Goal: Task Accomplishment & Management: Use online tool/utility

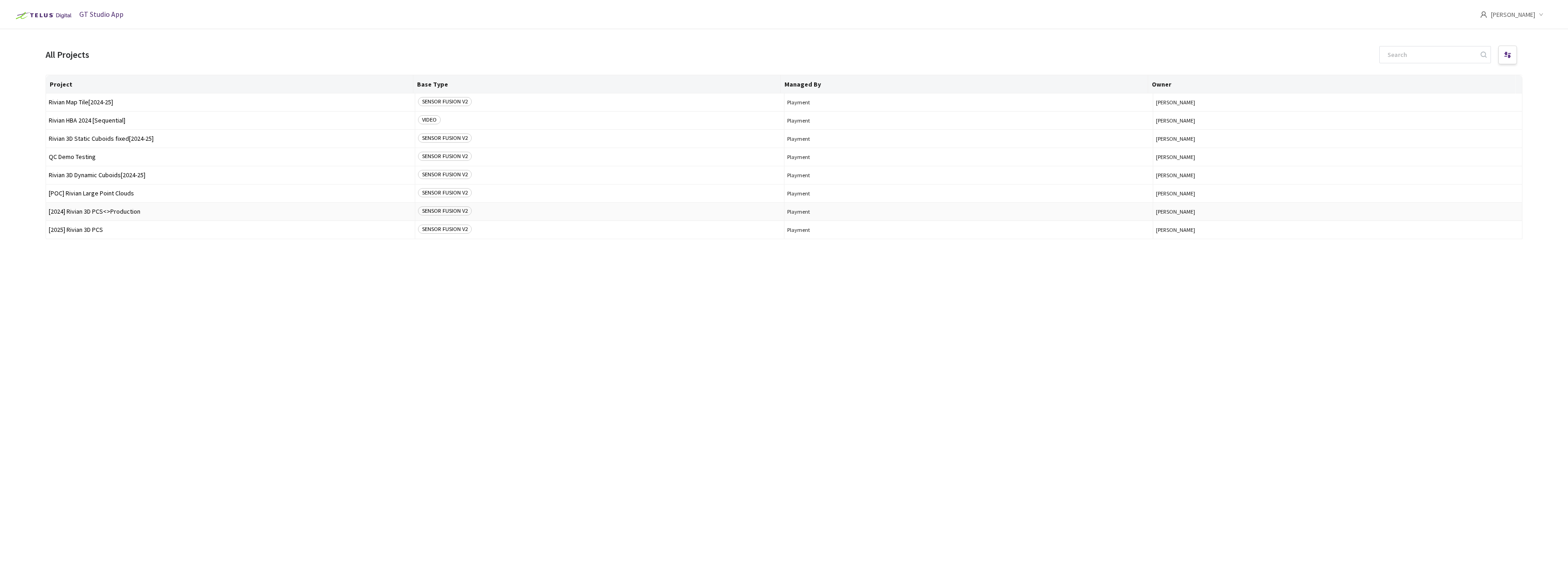
click at [91, 210] on span "[2024] Rivian 3D PCS<>Production" at bounding box center [230, 212] width 363 height 7
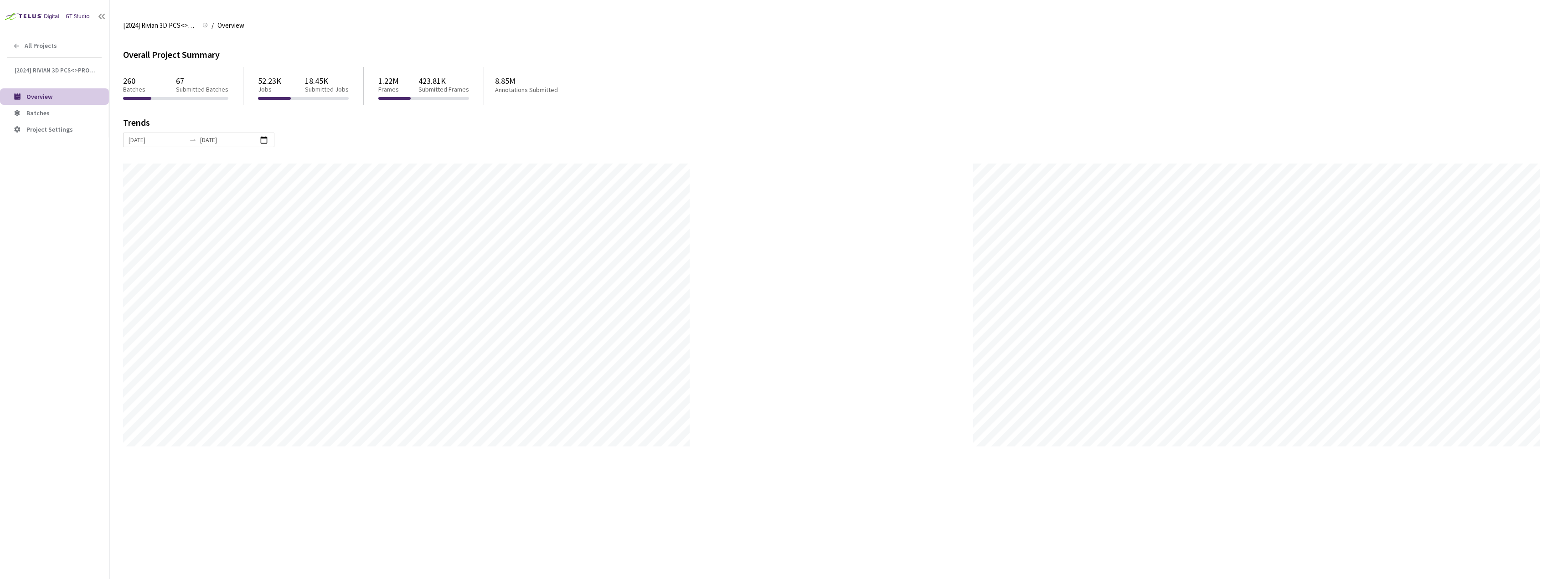
scroll to position [579, 1568]
click at [65, 107] on li "Batches" at bounding box center [54, 113] width 109 height 16
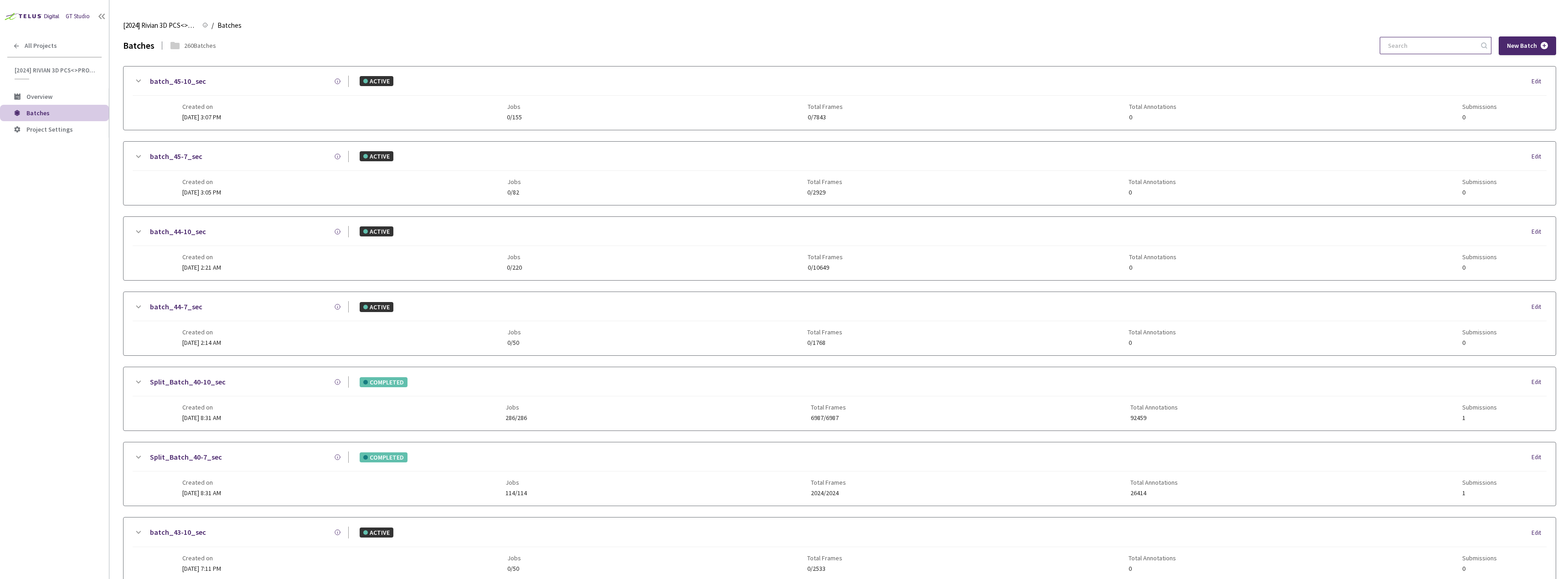
click at [1396, 52] on input at bounding box center [1431, 45] width 97 height 16
type input "5-7"
drag, startPoint x: 892, startPoint y: 26, endPoint x: 856, endPoint y: 392, distance: 367.8
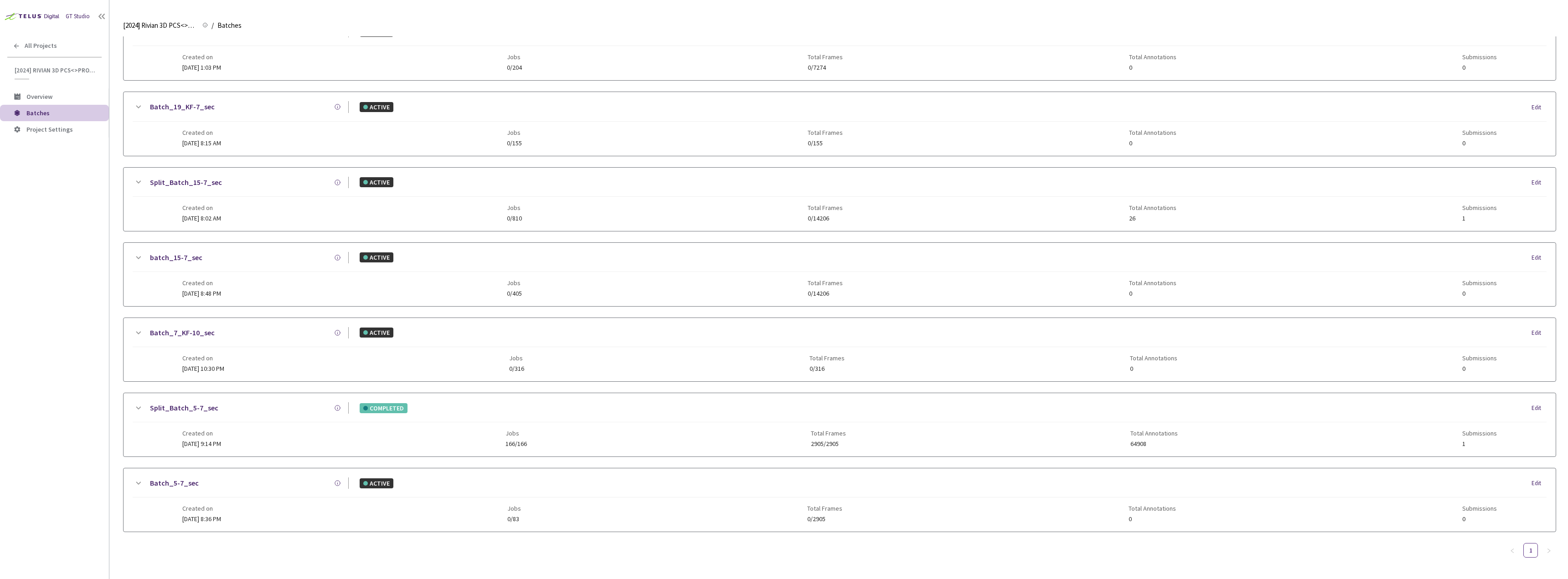
click at [327, 424] on div "Created on [DATE] 9:14 PM Jobs 166/166 Total Frames 2905/2905 Total Annotations…" at bounding box center [840, 435] width 1315 height 25
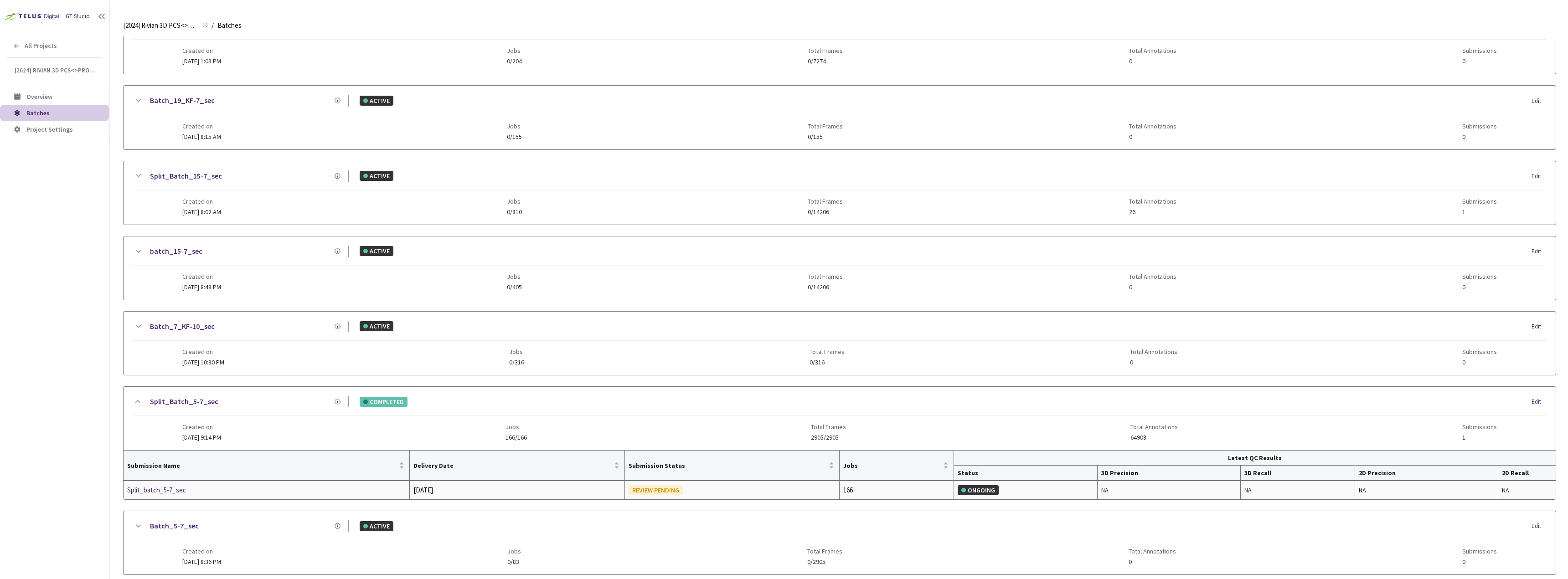
click at [158, 487] on div "Split_batch_5-7_sec" at bounding box center [175, 490] width 96 height 11
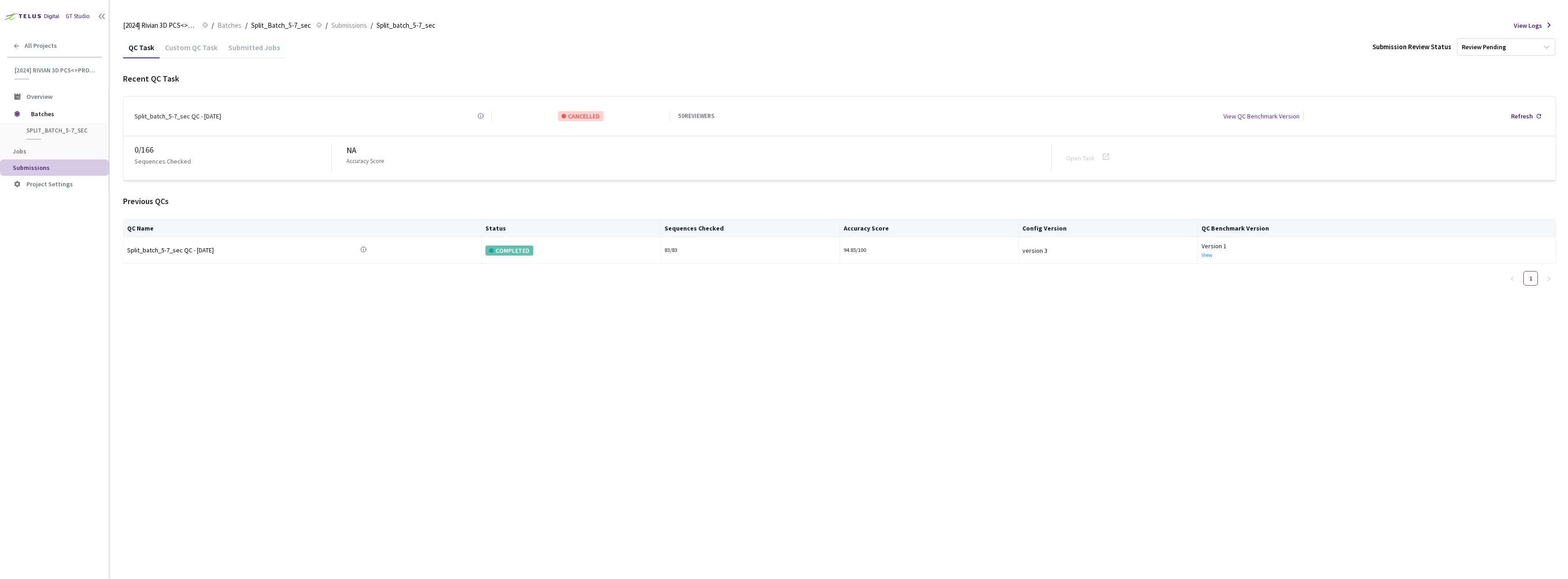
click at [181, 55] on div "Custom QC Task" at bounding box center [192, 50] width 63 height 16
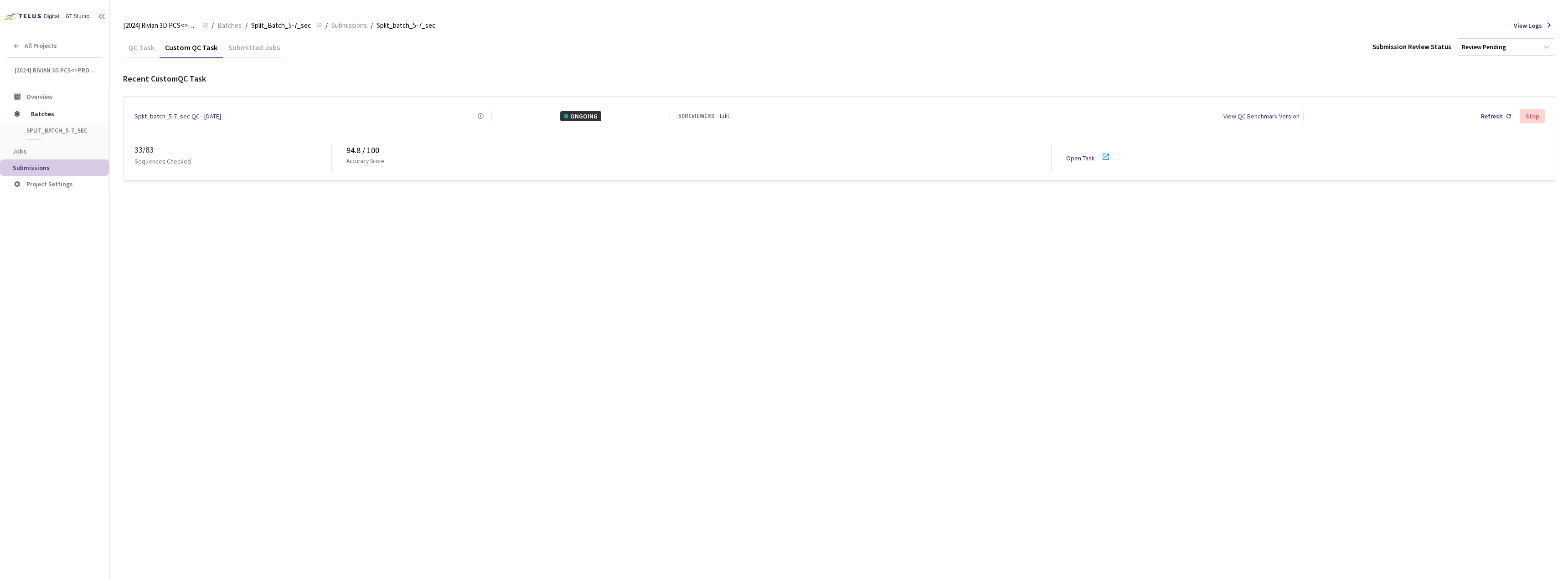
click at [133, 52] on div "QC Task" at bounding box center [141, 50] width 36 height 16
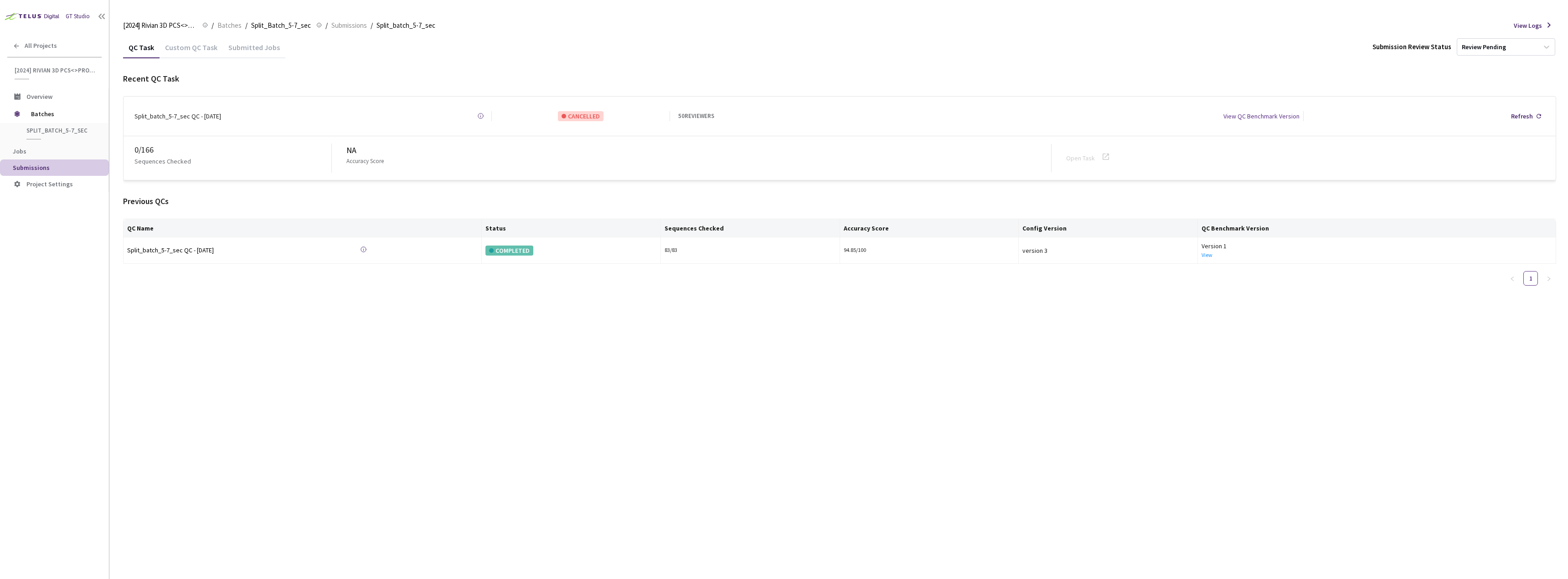
click at [182, 55] on div "Custom QC Task" at bounding box center [192, 50] width 63 height 16
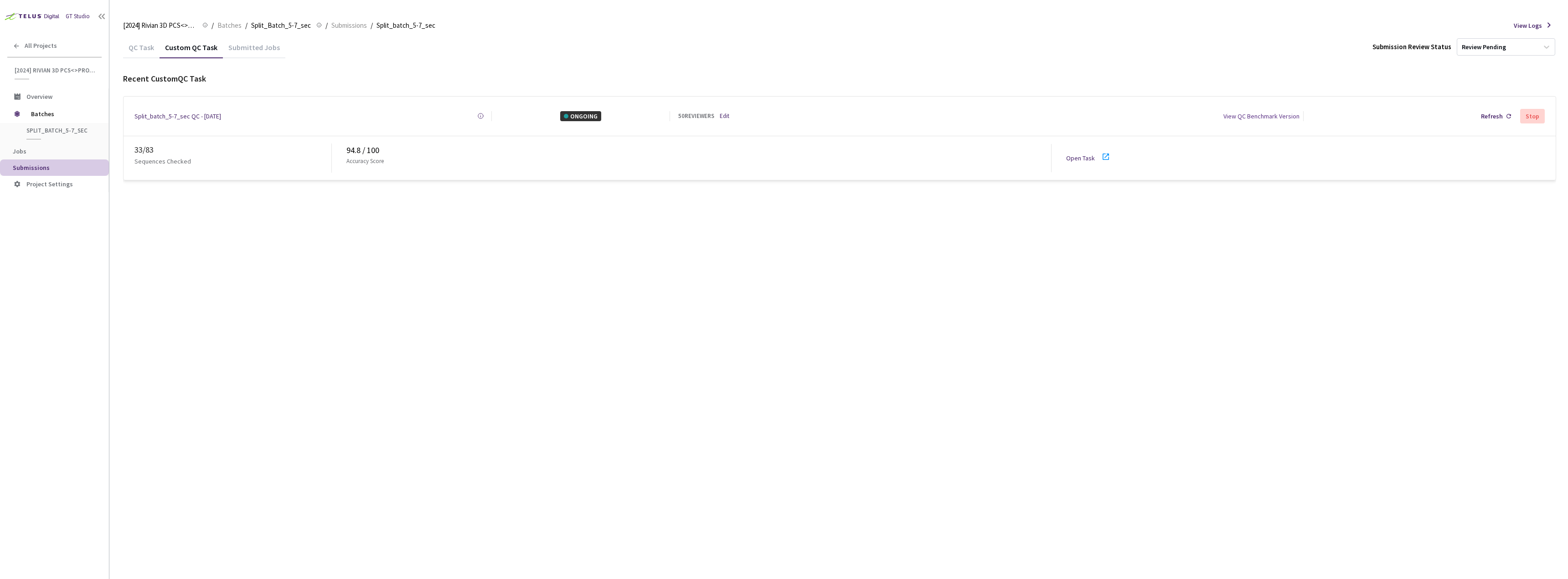
click at [1070, 155] on link "Open Task" at bounding box center [1081, 158] width 28 height 8
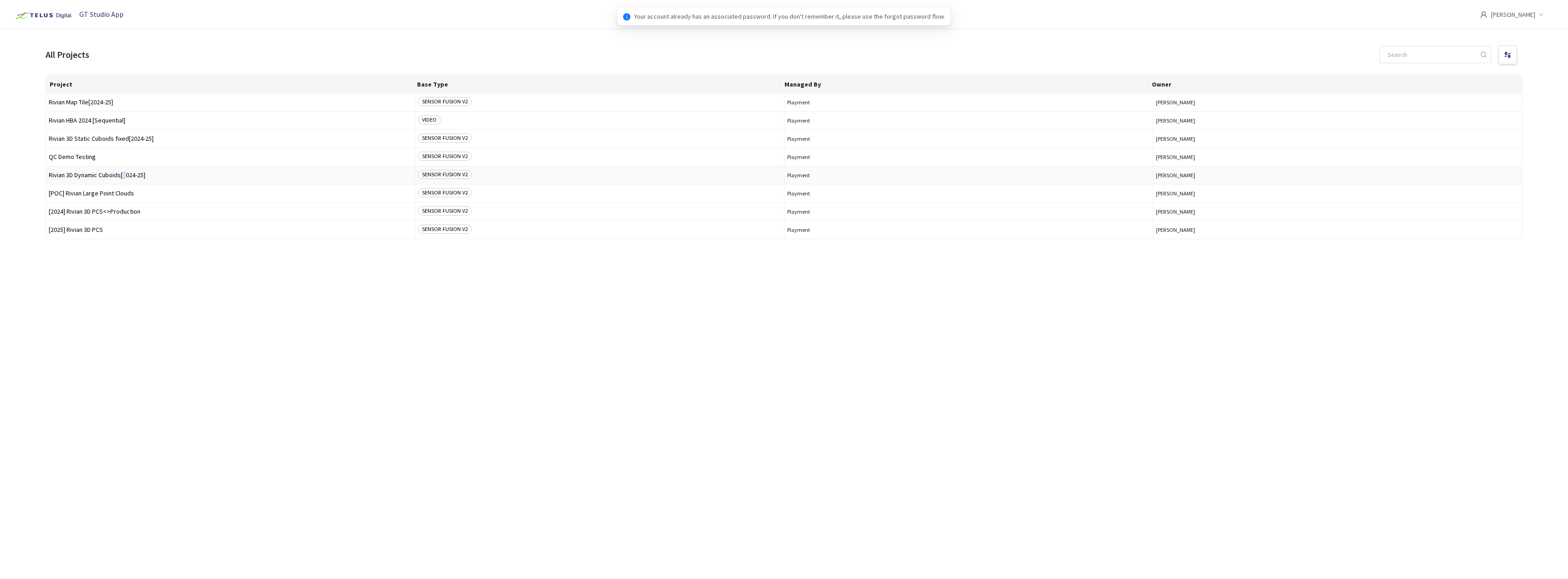
click at [125, 176] on span "Rivian 3D Dynamic Cuboids[2024-25]" at bounding box center [230, 175] width 363 height 7
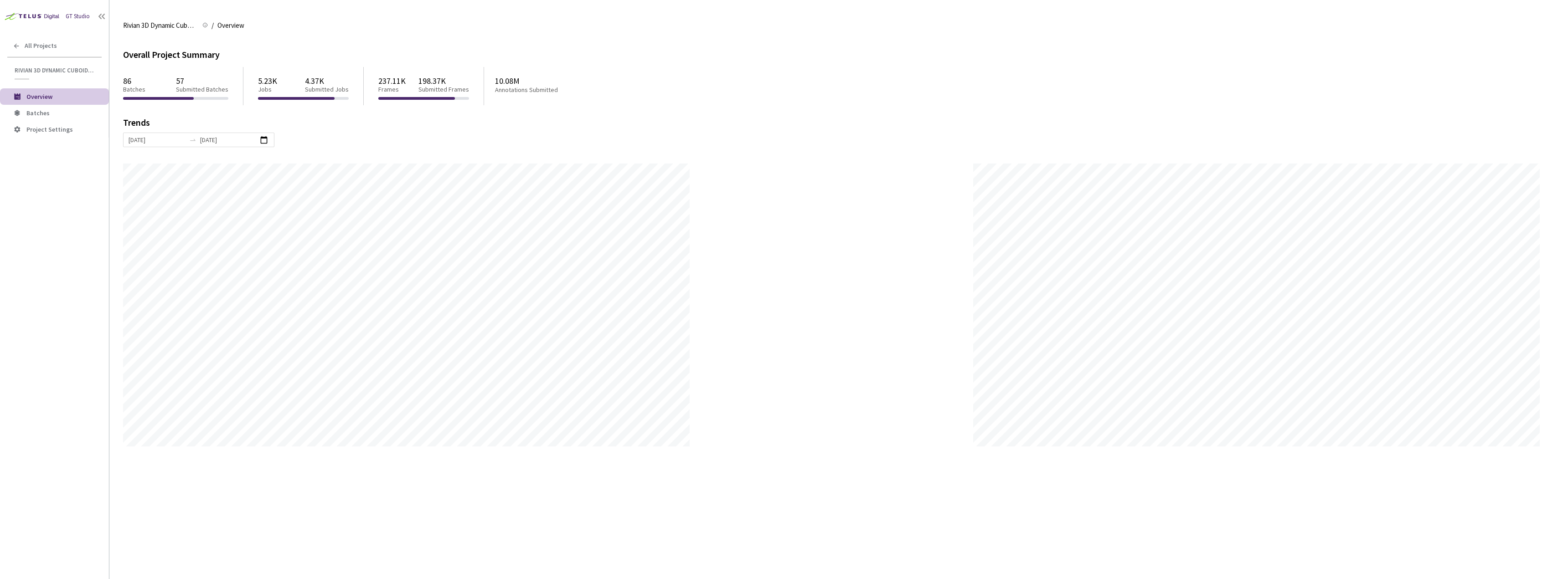
scroll to position [579, 1568]
click at [65, 104] on li "Overview" at bounding box center [54, 96] width 109 height 16
click at [60, 115] on span "Batches" at bounding box center [64, 113] width 75 height 8
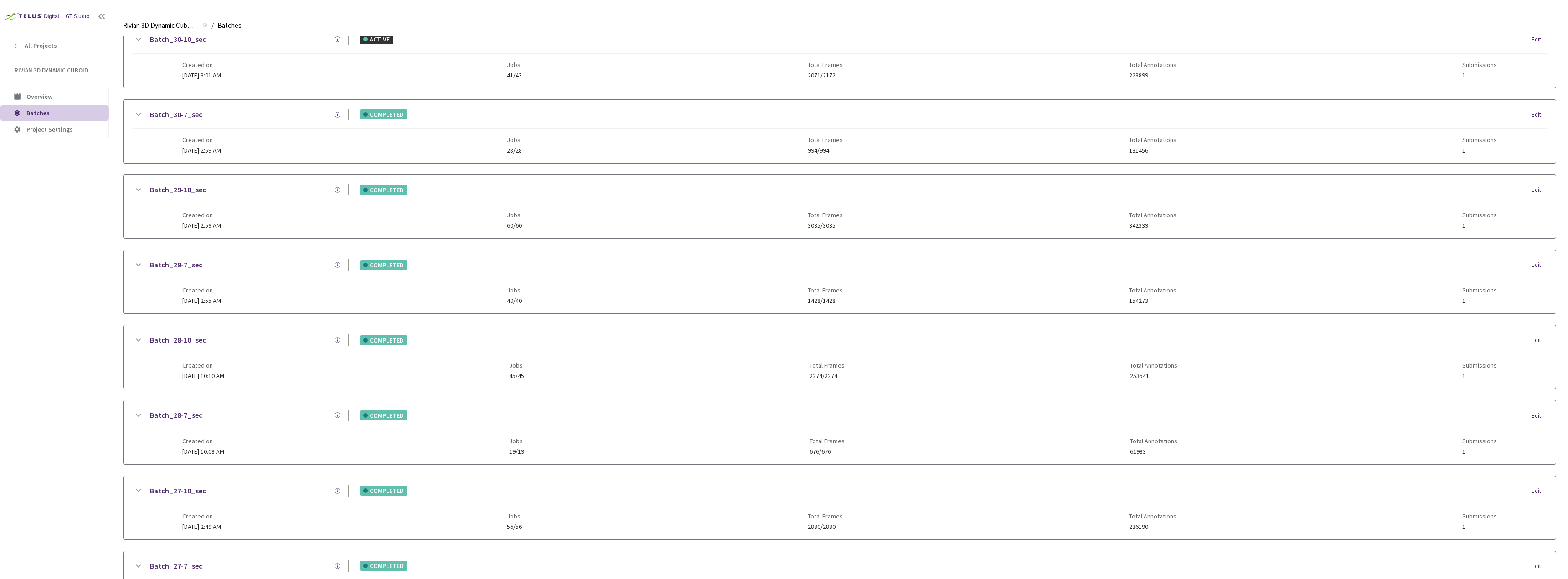
scroll to position [642, 0]
click at [275, 232] on div "Batch_29-10_sec COMPLETED Edit Created on 15 Jul, 2025 at 2:59 AM Jobs 60/60 To…" at bounding box center [839, 208] width 1432 height 63
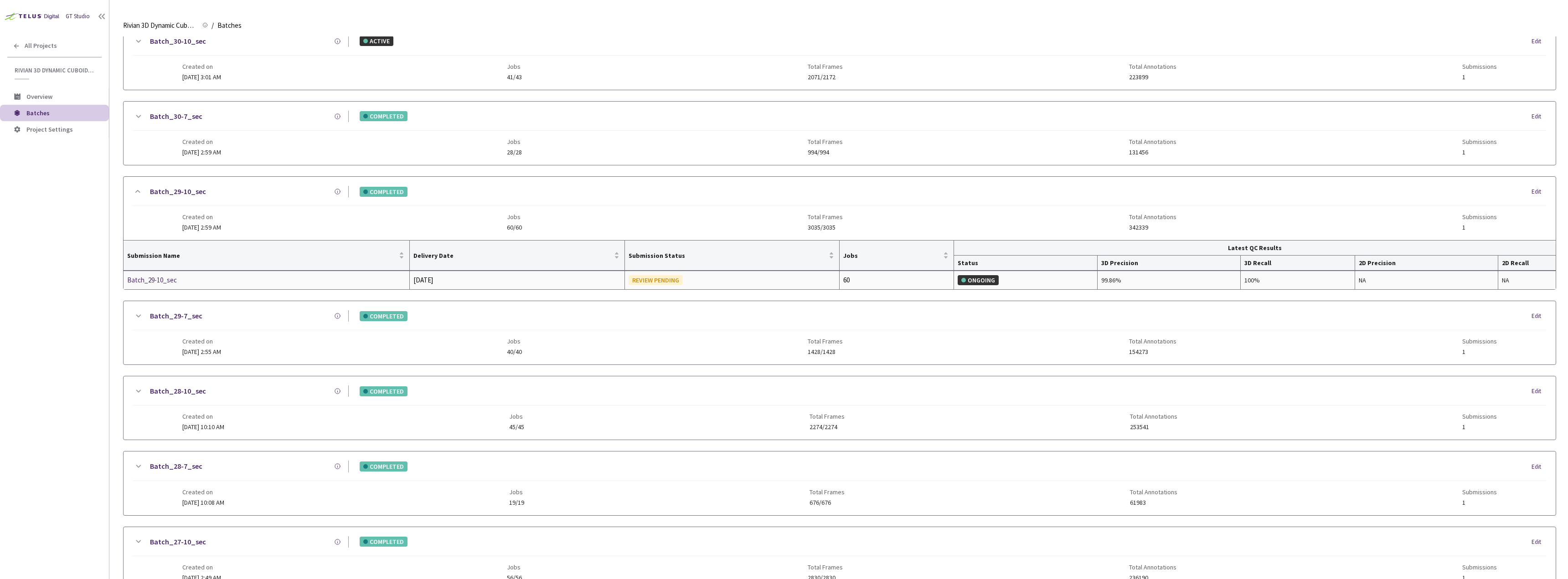
click at [138, 283] on div "Batch_29-10_sec" at bounding box center [175, 280] width 96 height 11
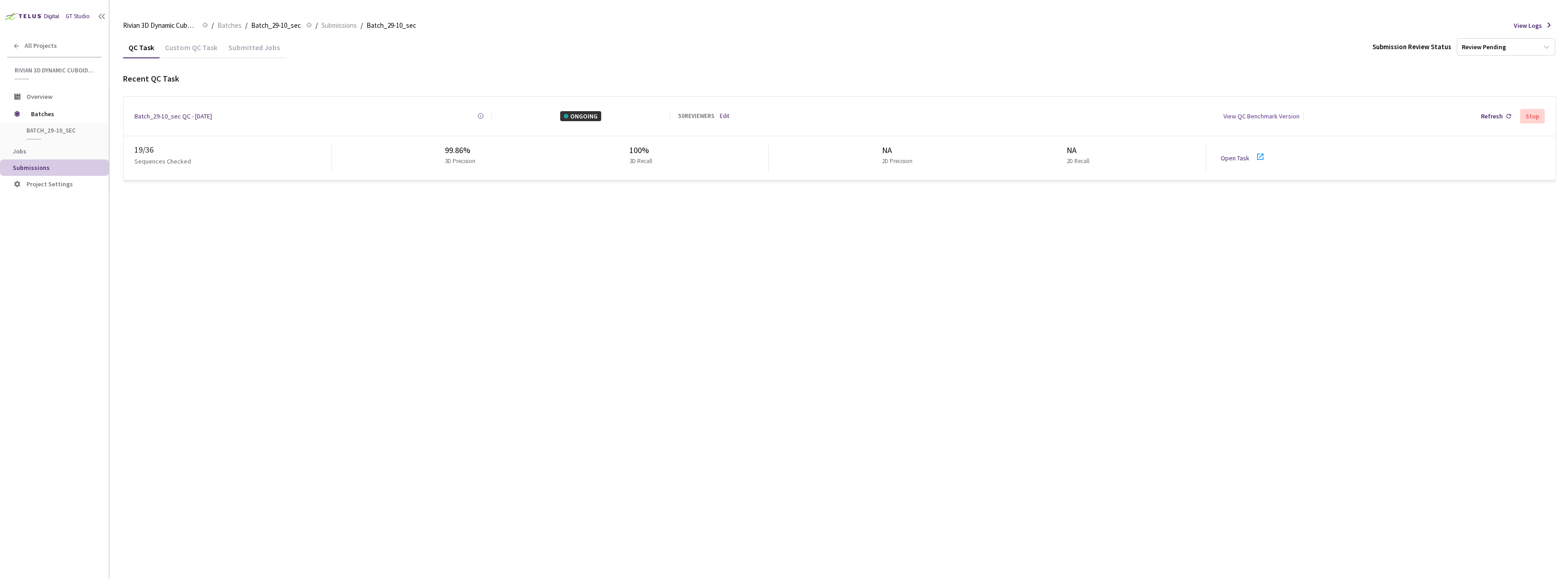
click at [188, 53] on div "Custom QC Task" at bounding box center [192, 50] width 63 height 16
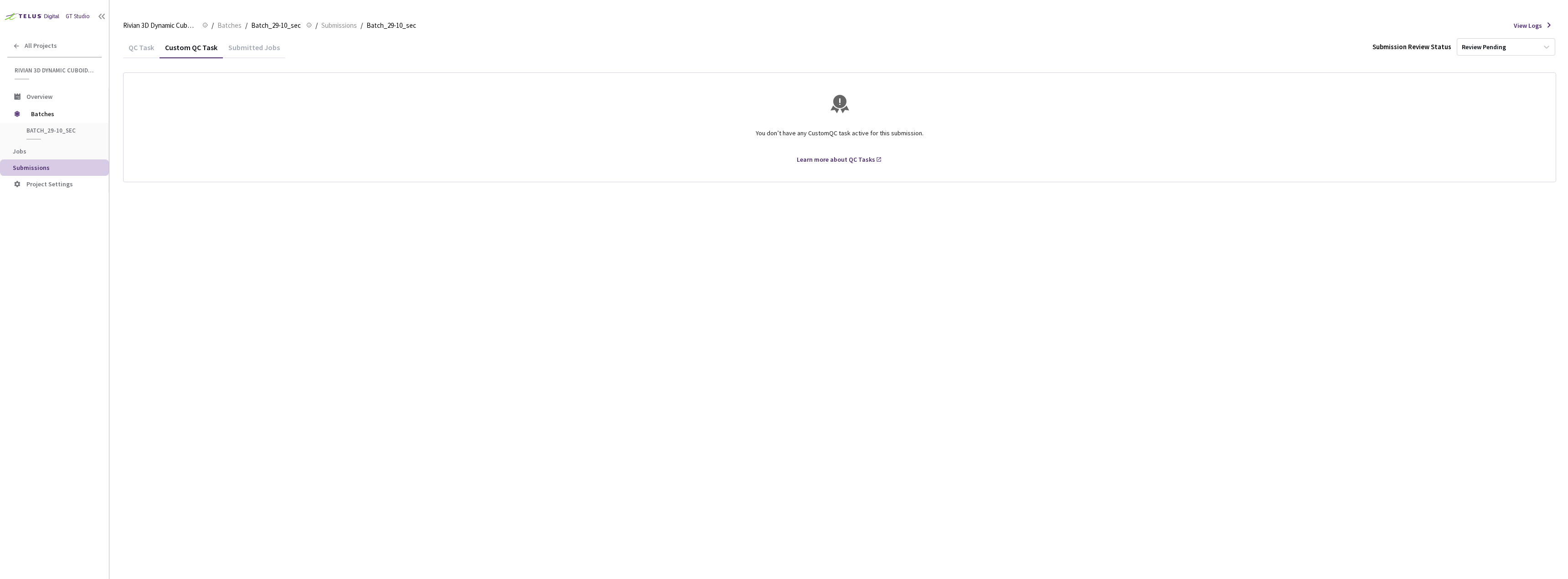
click at [151, 50] on div "QC Task" at bounding box center [141, 50] width 36 height 16
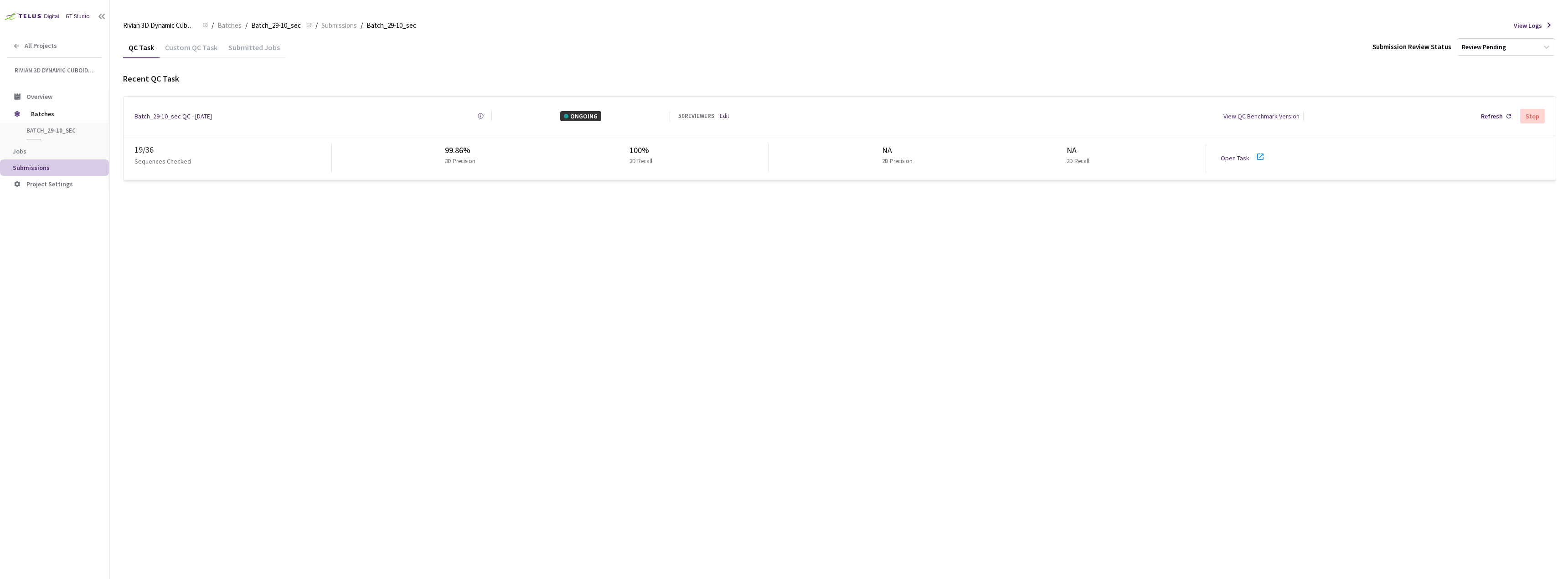
click at [1247, 154] on link "Open Task" at bounding box center [1235, 158] width 28 height 8
